Goal: Obtain resource: Obtain resource

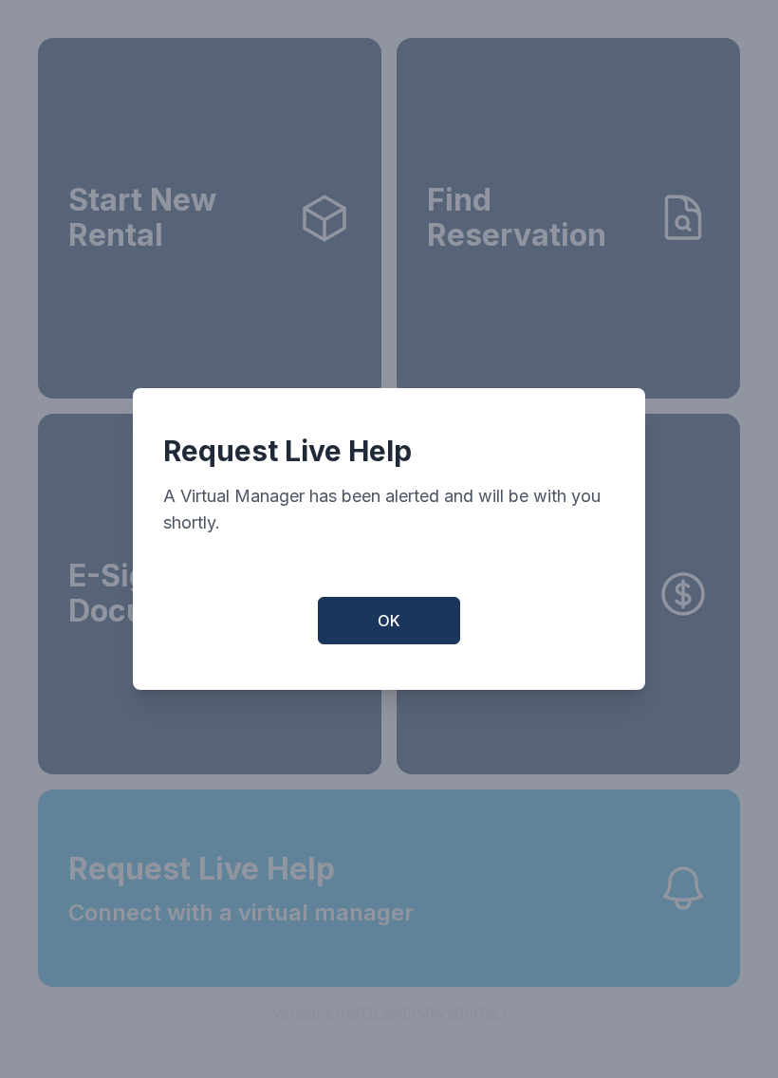
click at [384, 975] on div "Request Live Help A Virtual Manager has been alerted and will be with you short…" at bounding box center [389, 539] width 778 height 1078
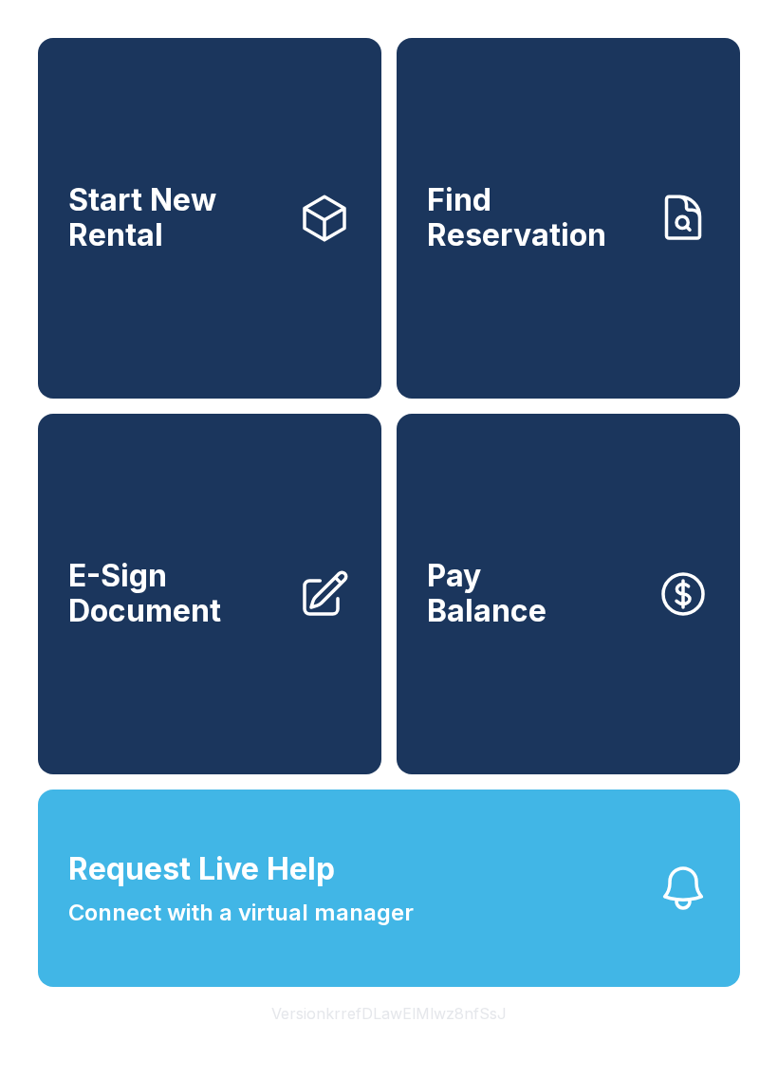
click at [371, 924] on span "Request Live Help Connect with a virtual manager" at bounding box center [241, 889] width 346 height 84
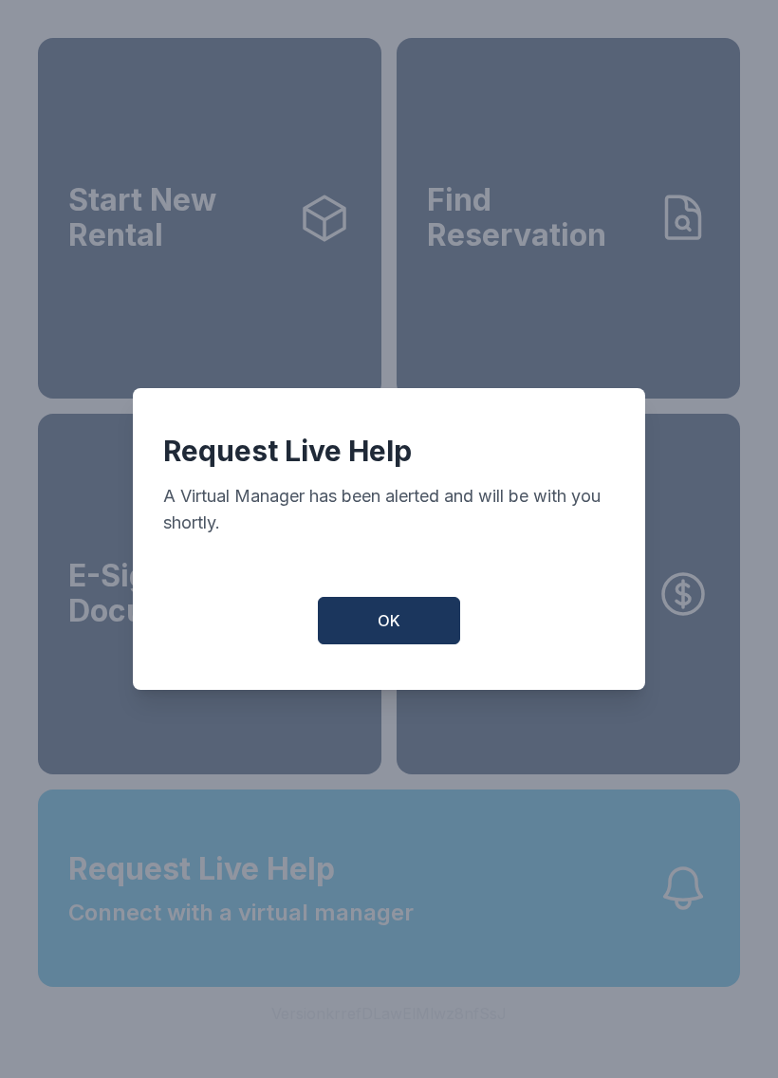
click at [402, 624] on button "OK" at bounding box center [389, 620] width 142 height 47
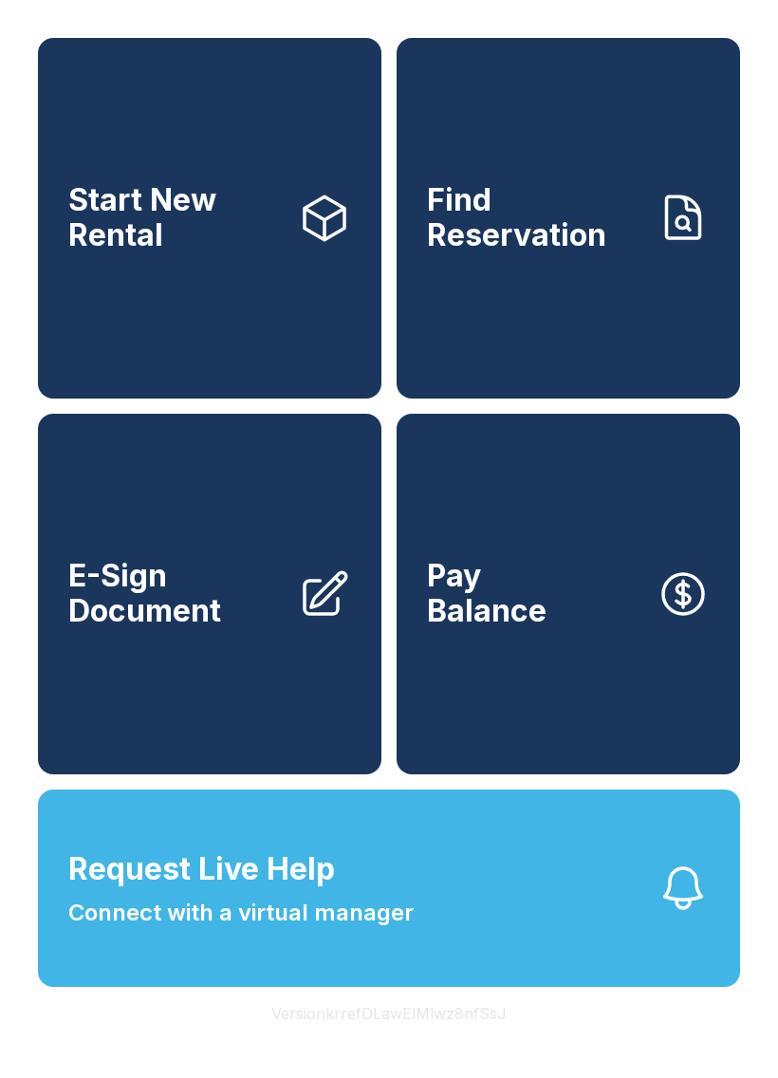
click at [345, 930] on span "Connect with a virtual manager" at bounding box center [241, 913] width 346 height 34
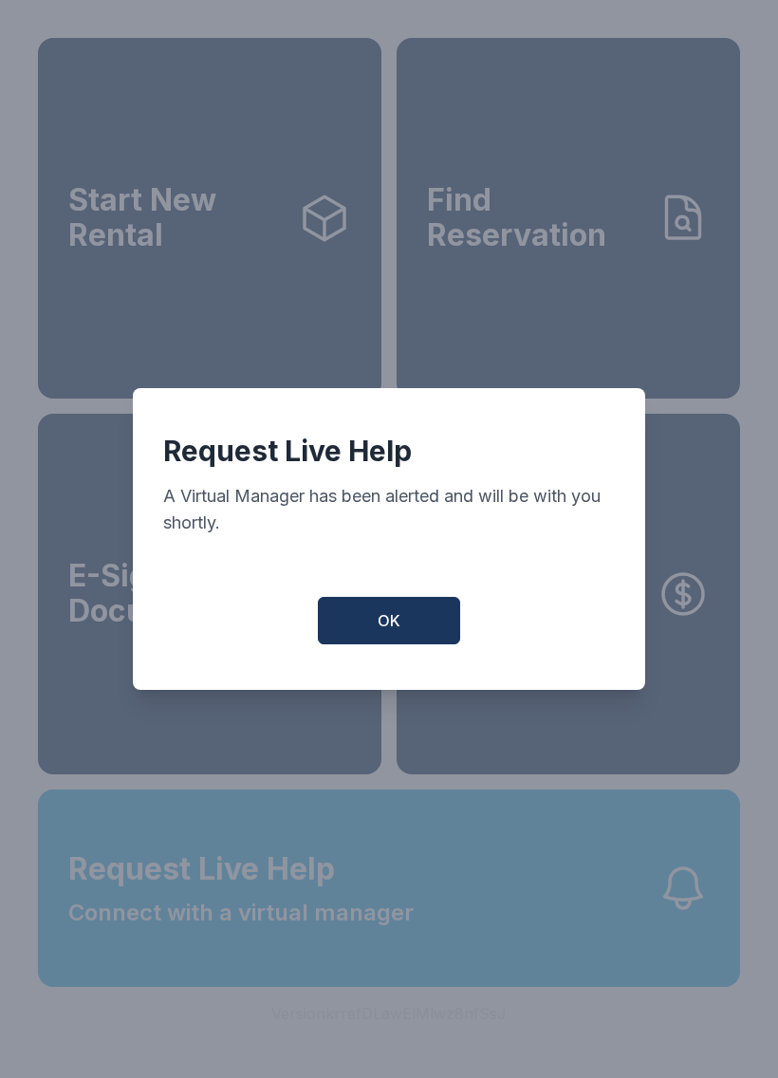
click at [391, 621] on span "OK" at bounding box center [389, 620] width 23 height 23
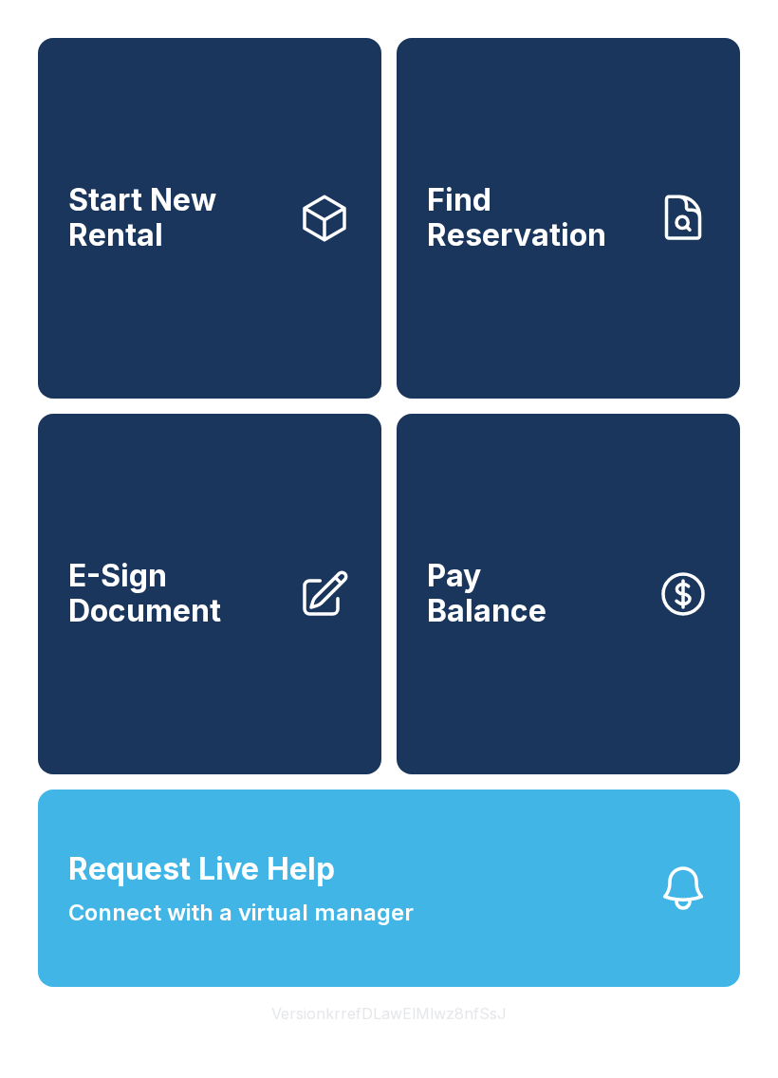
click at [416, 965] on button "Request Live Help Connect with a virtual manager" at bounding box center [389, 888] width 703 height 197
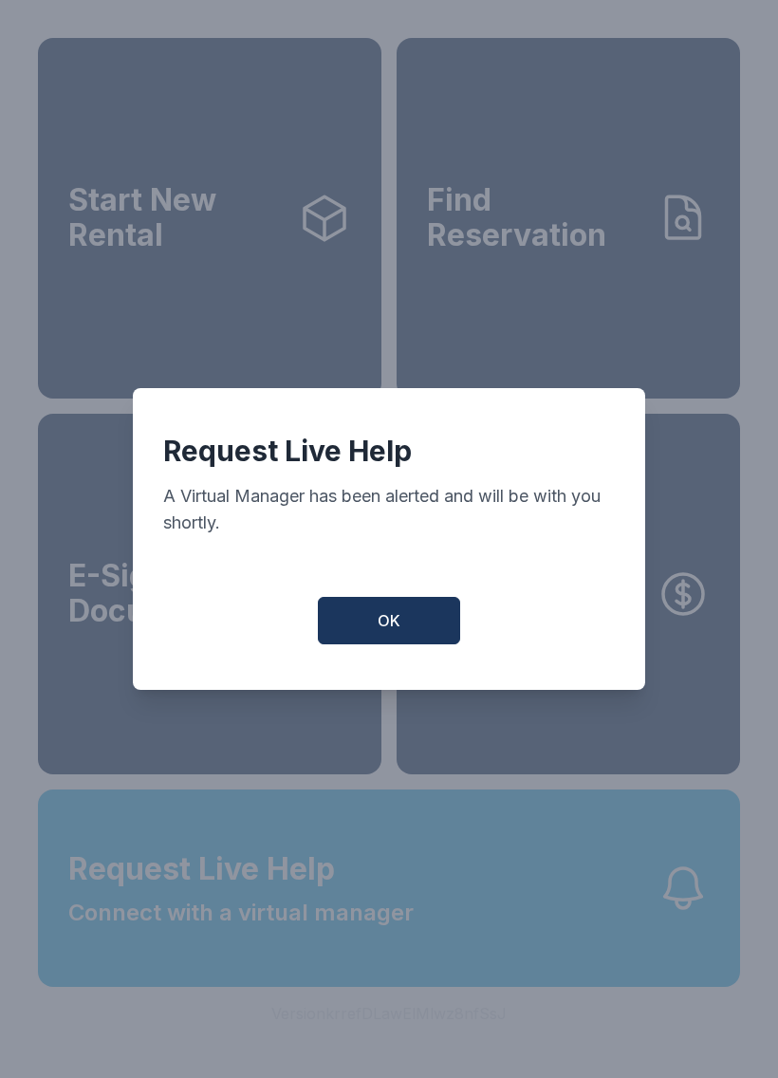
click at [393, 631] on span "OK" at bounding box center [389, 620] width 23 height 23
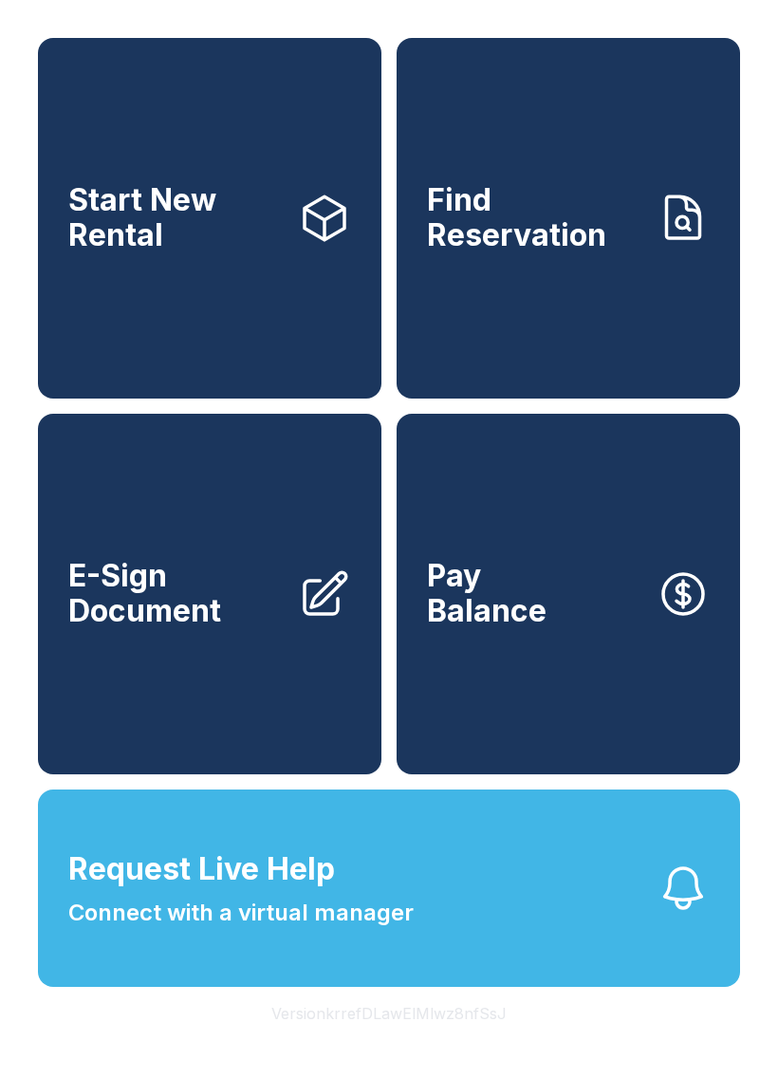
click at [360, 930] on span "Connect with a virtual manager" at bounding box center [241, 913] width 346 height 34
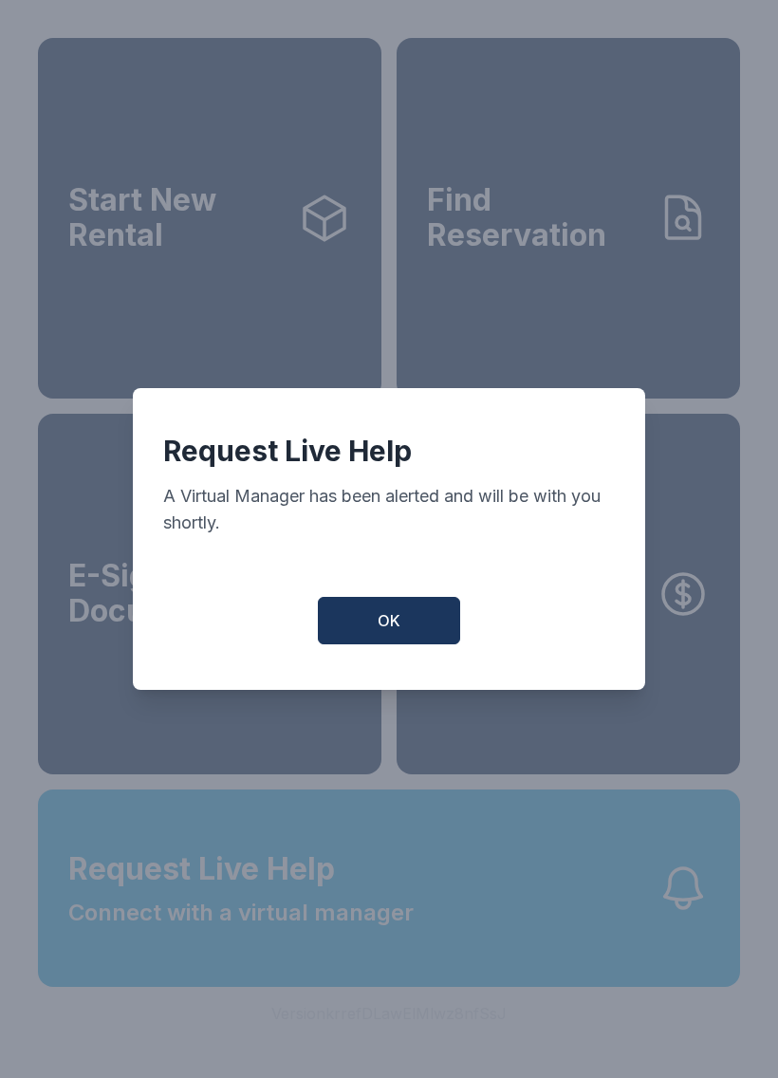
click at [365, 623] on button "OK" at bounding box center [389, 620] width 142 height 47
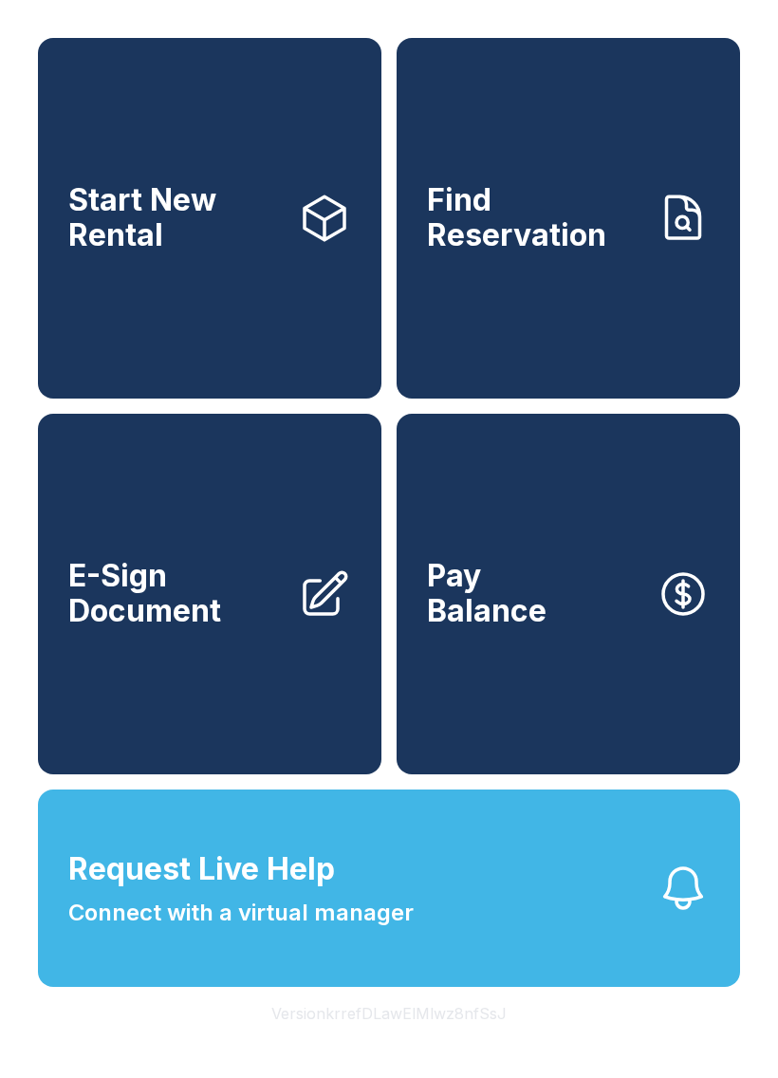
click at [372, 920] on span "Request Live Help Connect with a virtual manager" at bounding box center [241, 889] width 346 height 84
click at [356, 640] on link "E-Sign Document" at bounding box center [210, 594] width 344 height 361
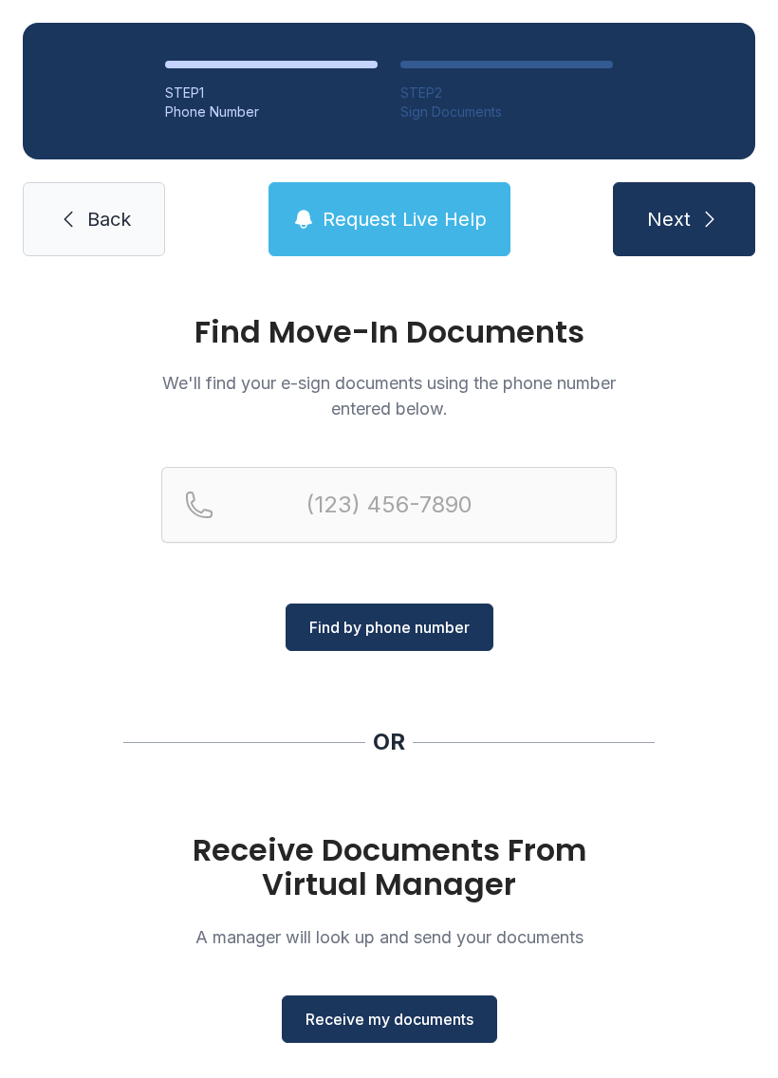
click at [391, 948] on p "A manager will look up and send your documents" at bounding box center [389, 938] width 456 height 26
click at [382, 230] on span "Request Live Help" at bounding box center [405, 219] width 164 height 27
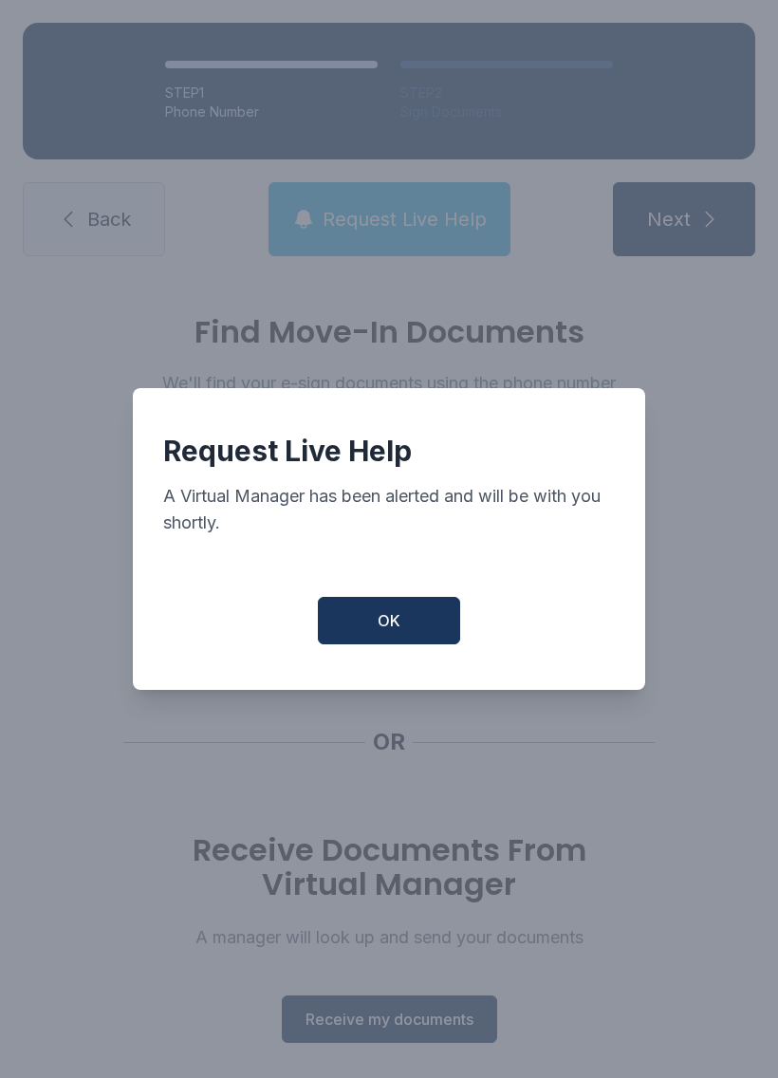
click at [398, 624] on span "OK" at bounding box center [389, 620] width 23 height 23
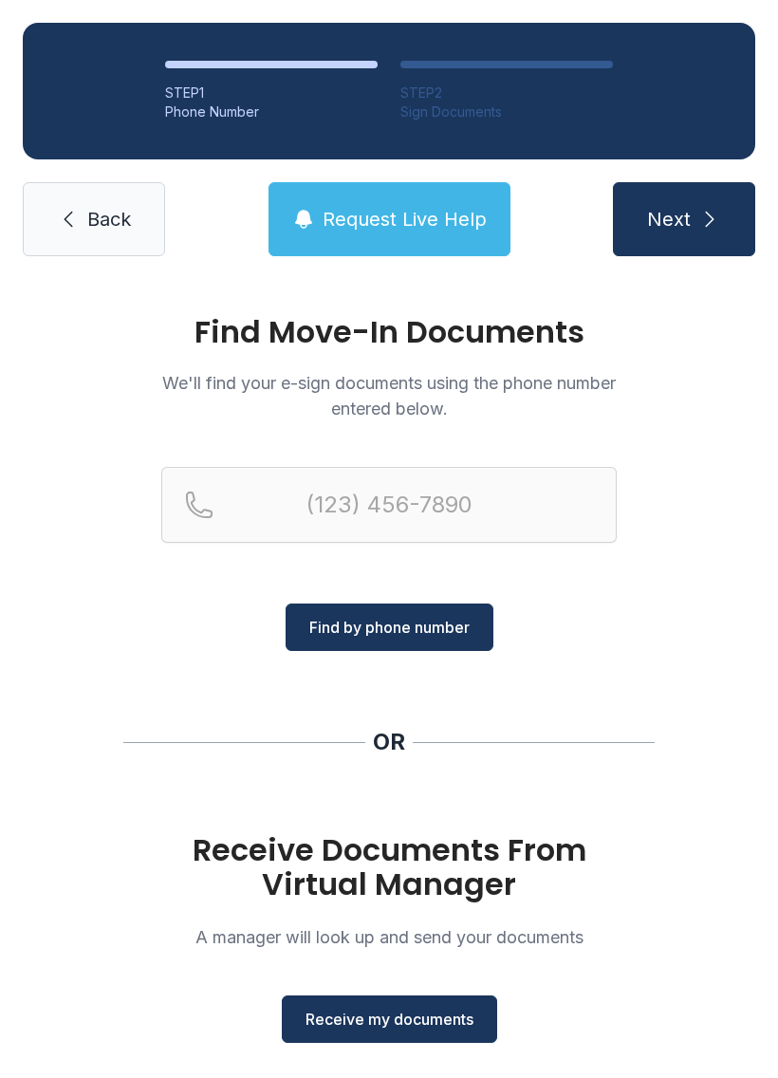
click at [397, 623] on span "Find by phone number" at bounding box center [389, 627] width 160 height 23
type input "("
click at [383, 221] on span "Request Live Help" at bounding box center [405, 219] width 164 height 27
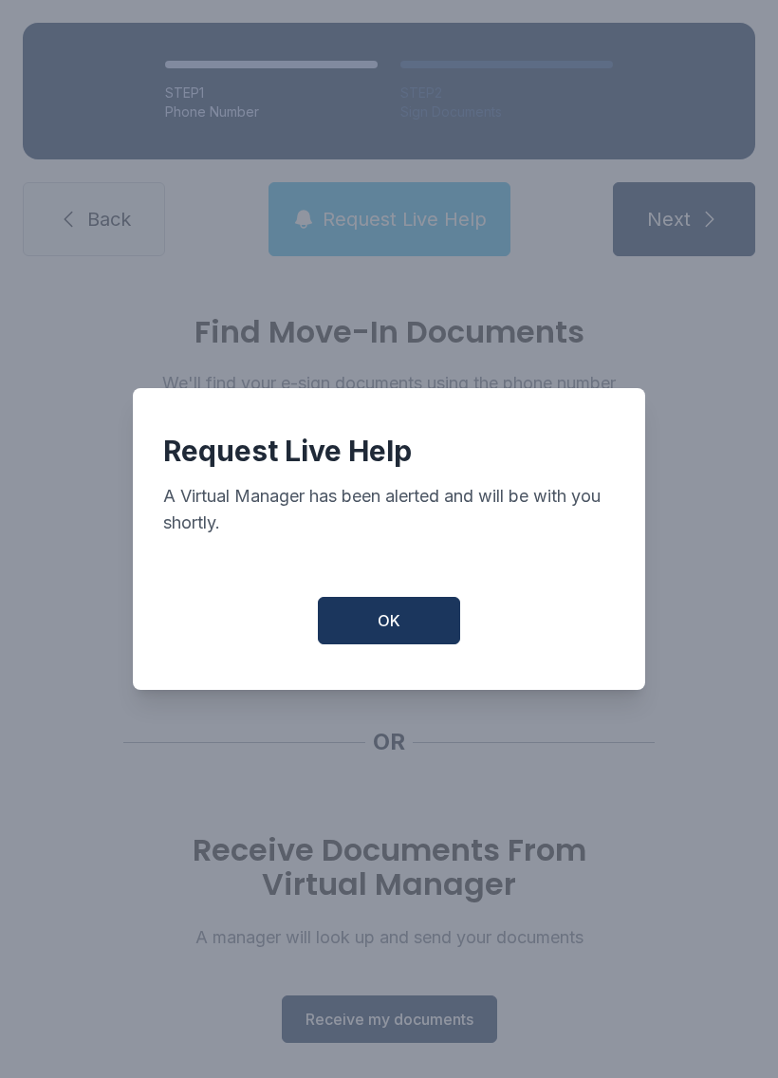
click at [384, 629] on span "OK" at bounding box center [389, 620] width 23 height 23
